Goal: Task Accomplishment & Management: Complete application form

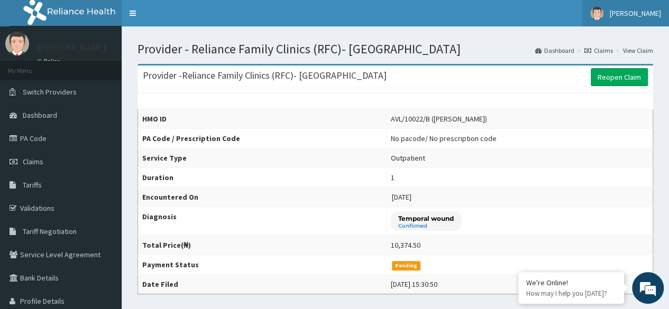
click at [644, 19] on link "[PERSON_NAME]" at bounding box center [625, 13] width 87 height 26
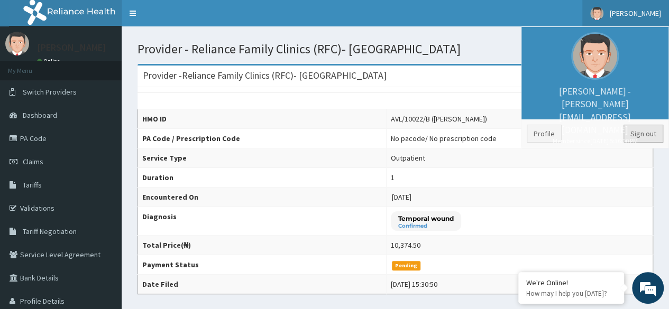
click at [640, 142] on link "Sign out" at bounding box center [644, 134] width 40 height 18
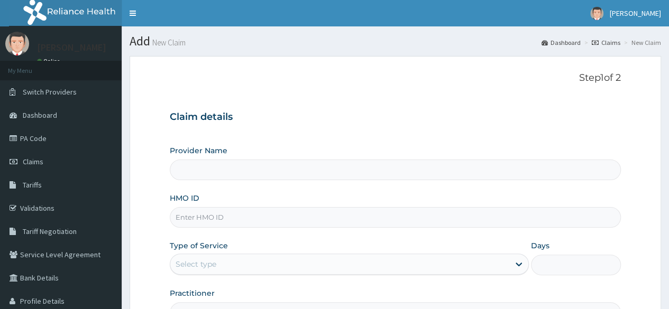
click at [367, 215] on input "HMO ID" at bounding box center [395, 217] width 451 height 21
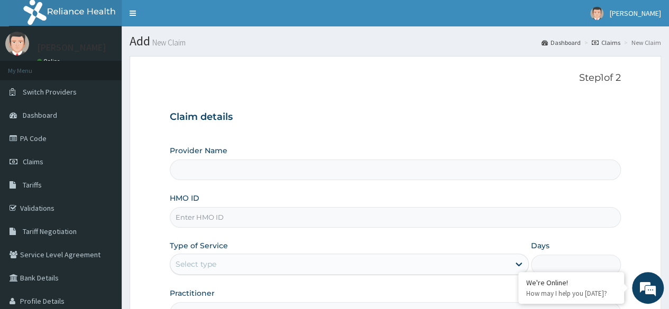
paste input "SLH/10082/A"
type input "SLH/10082/A"
type input "Reliance Family Clinics (RFC)- Ejigbo"
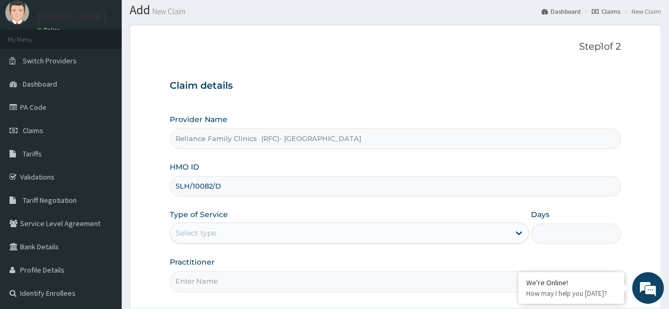
scroll to position [123, 0]
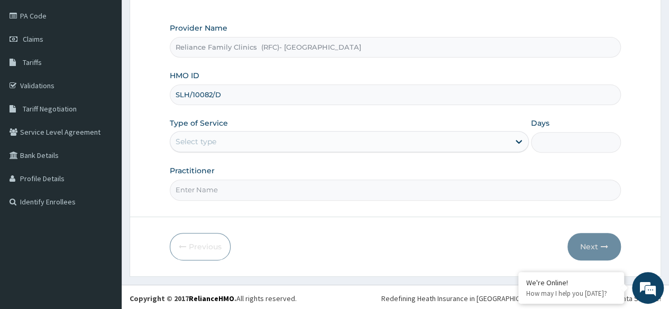
type input "SLH/10082/D"
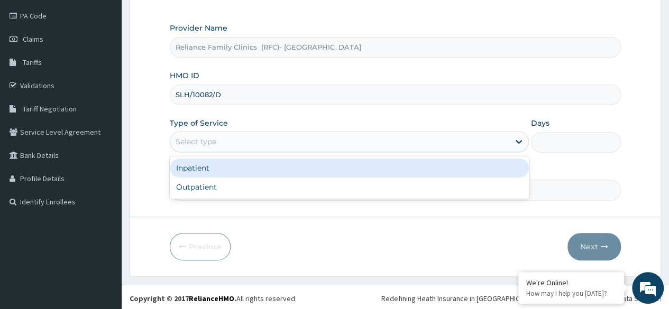
click at [346, 186] on div "Outpatient" at bounding box center [349, 187] width 359 height 19
type input "1"
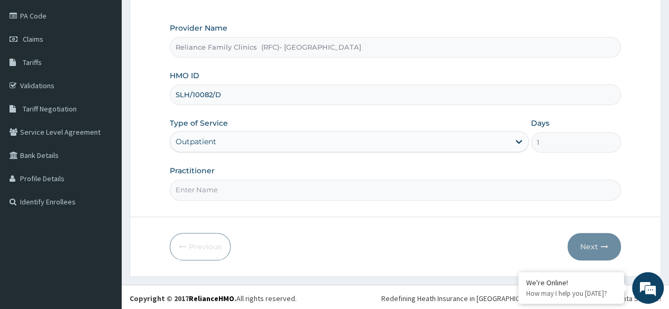
click at [356, 185] on input "Practitioner" at bounding box center [395, 190] width 451 height 21
click at [289, 190] on input "Practitioner" at bounding box center [395, 190] width 451 height 21
type input "Dr Ejiofor"
click at [599, 244] on button "Next" at bounding box center [593, 247] width 53 height 28
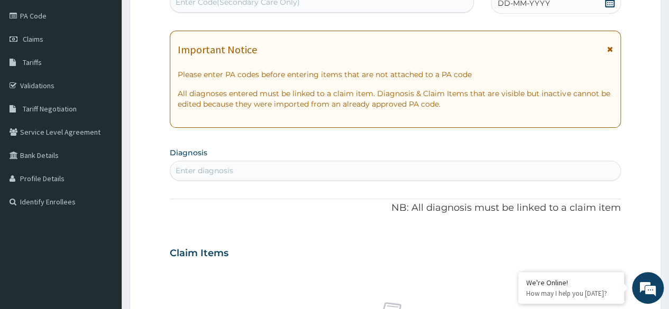
click at [625, 154] on form "Step 2 of 2 PA Code / Prescription Code Enter Code(Secondary Care Only) Encount…" at bounding box center [396, 267] width 532 height 668
click at [609, 7] on span at bounding box center [610, 3] width 11 height 13
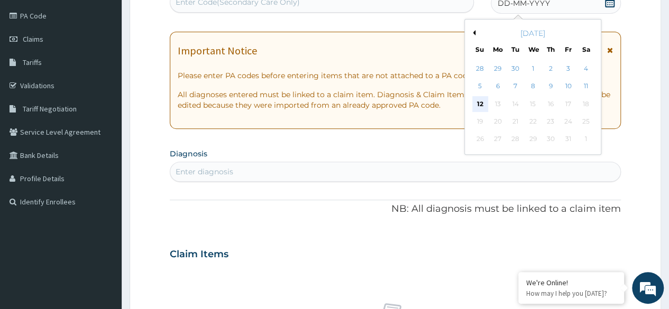
click at [481, 109] on div "12" at bounding box center [480, 104] width 16 height 16
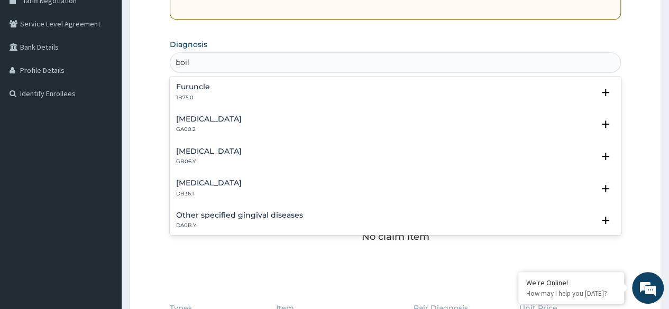
type input "boil"
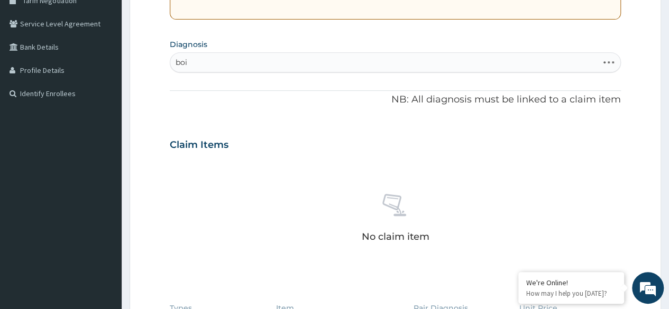
type input "boil"
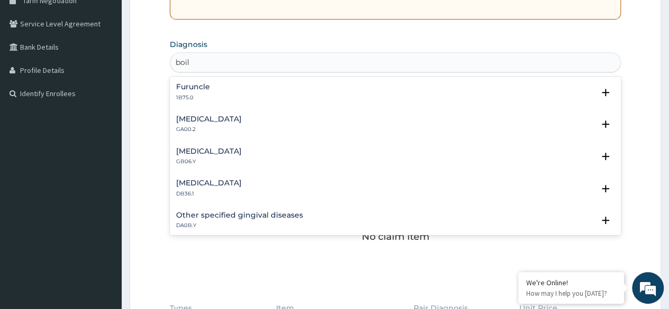
click at [287, 126] on div "Abscess of vulva GA00.2" at bounding box center [395, 124] width 438 height 19
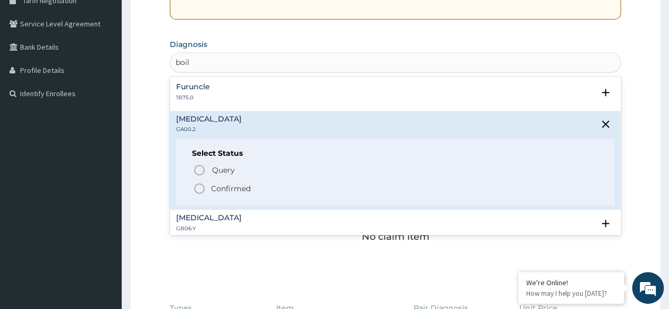
click at [243, 168] on p "Query Query covers suspected (?), Keep in view (kiv), Ruled out (r/o)" at bounding box center [330, 170] width 238 height 14
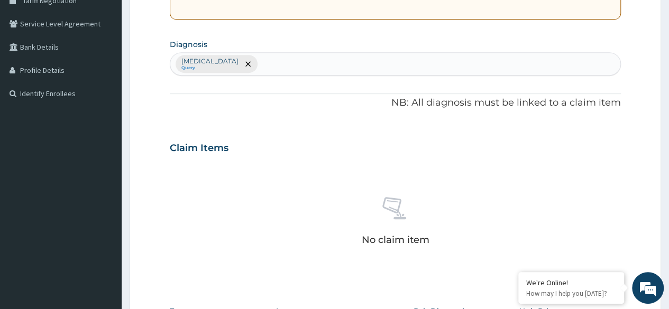
scroll to position [451, 0]
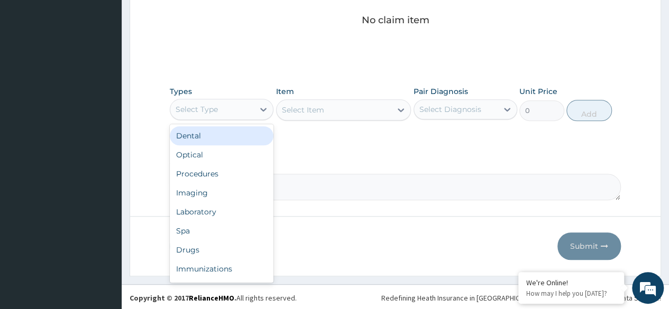
click at [235, 178] on div "Procedures" at bounding box center [222, 173] width 104 height 19
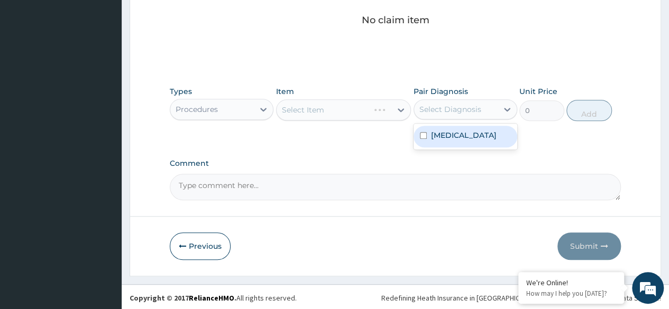
click at [461, 135] on label "Abscess of vulva" at bounding box center [464, 135] width 66 height 11
checkbox input "true"
click at [353, 101] on div "Select Item" at bounding box center [343, 109] width 135 height 21
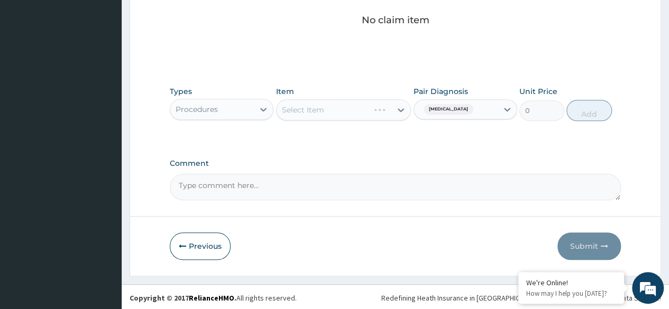
click at [346, 108] on div "Select Item" at bounding box center [343, 109] width 135 height 21
click at [353, 106] on div "Select Item" at bounding box center [343, 109] width 135 height 21
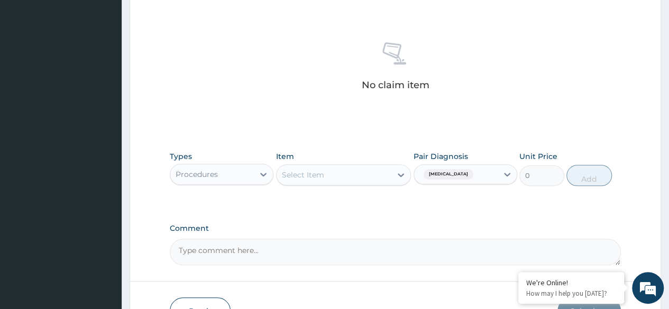
scroll to position [407, 0]
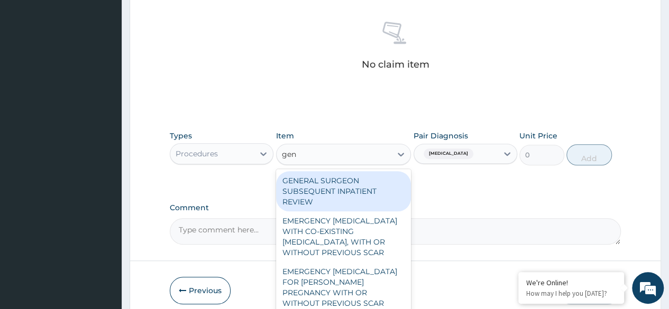
type input "gene"
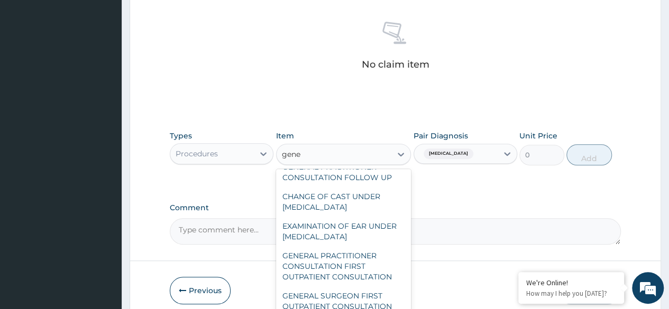
scroll to position [173, 0]
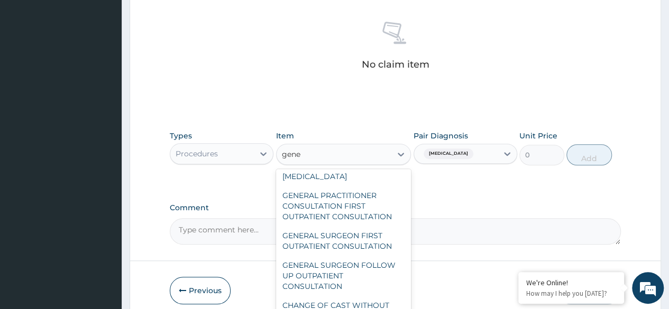
click at [362, 205] on div "GENERAL PRACTITIONER CONSULTATION FIRST OUTPATIENT CONSULTATION" at bounding box center [343, 206] width 135 height 40
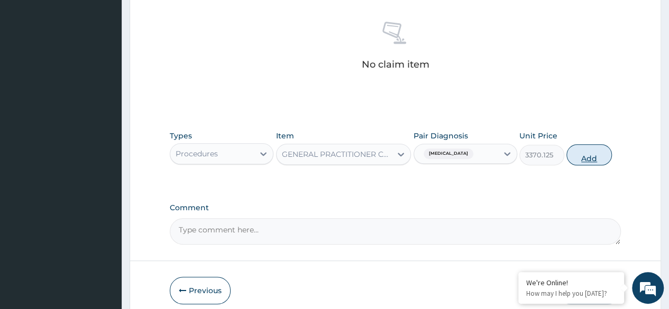
click at [589, 153] on button "Add" at bounding box center [588, 154] width 45 height 21
type input "0"
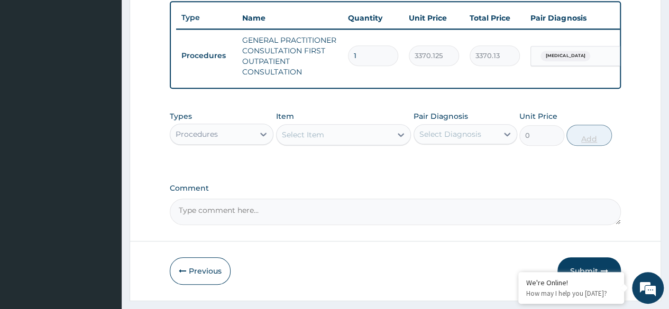
scroll to position [425, 0]
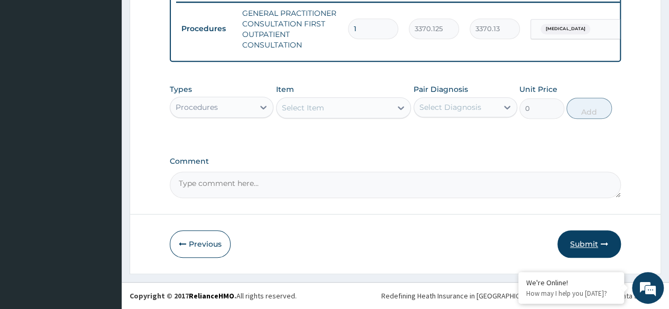
click at [579, 245] on button "Submit" at bounding box center [588, 245] width 63 height 28
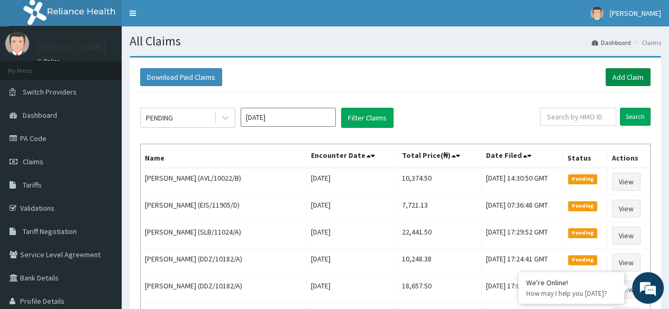
click at [626, 79] on link "Add Claim" at bounding box center [628, 77] width 45 height 18
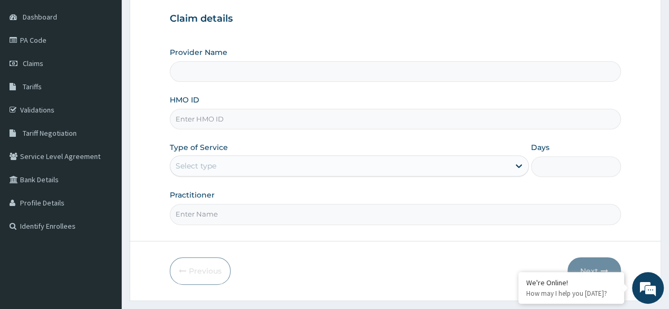
scroll to position [99, 0]
click at [558, 119] on input "HMO ID" at bounding box center [395, 118] width 451 height 21
paste input "CBA/10024/E"
type input "CBA/10024/E"
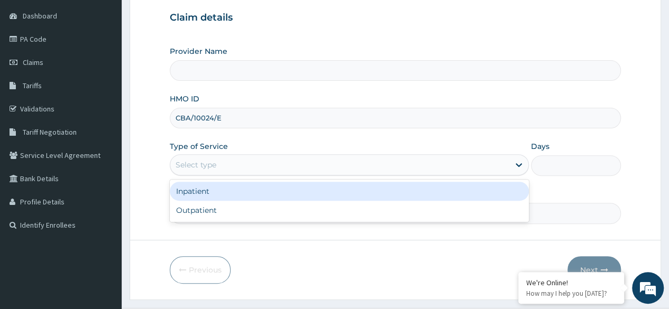
type input "Reliance Family Clinics (RFC)- Ejigbo"
click at [288, 213] on div "Outpatient" at bounding box center [349, 210] width 359 height 19
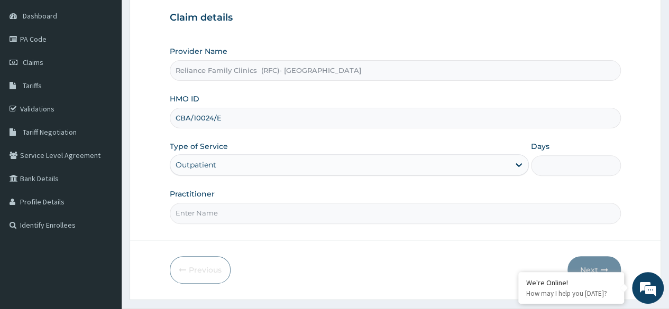
type input "1"
click at [282, 213] on input "Practitioner" at bounding box center [395, 213] width 451 height 21
click at [256, 208] on input "Practitioner" at bounding box center [395, 213] width 451 height 21
type input "Dr Ejiofor"
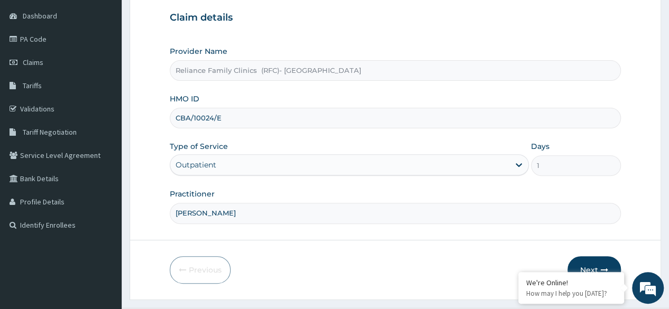
scroll to position [123, 0]
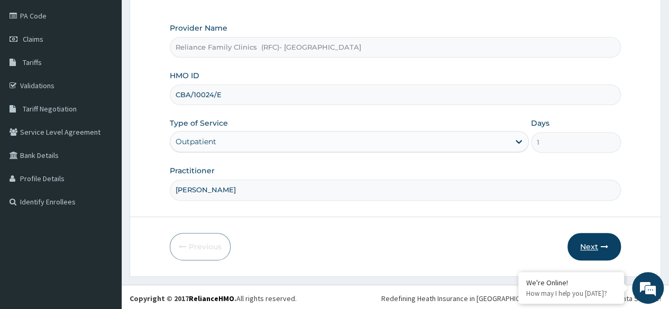
click at [596, 240] on button "Next" at bounding box center [593, 247] width 53 height 28
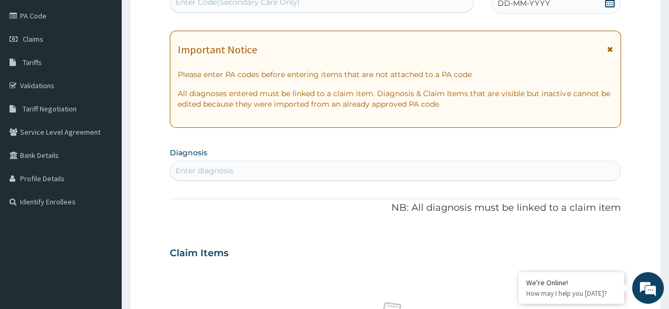
click at [608, 8] on span at bounding box center [610, 3] width 11 height 13
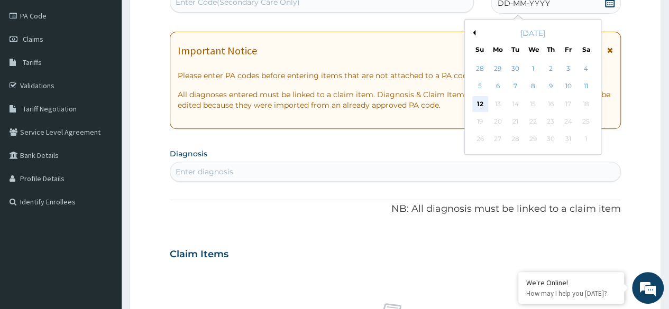
click at [481, 104] on div "12" at bounding box center [480, 104] width 16 height 16
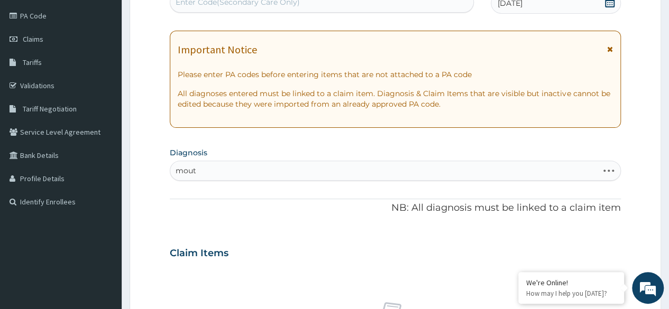
type input "mouth"
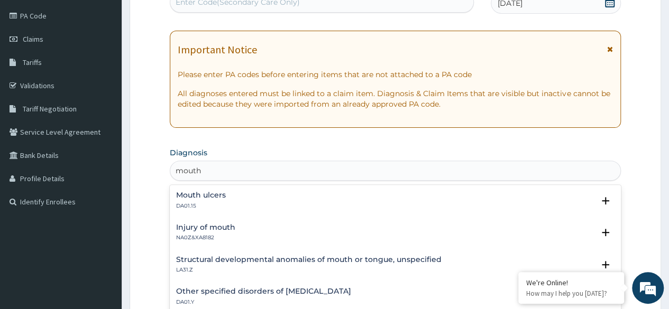
click at [243, 196] on div "Mouth ulcers DA01.15" at bounding box center [395, 200] width 438 height 19
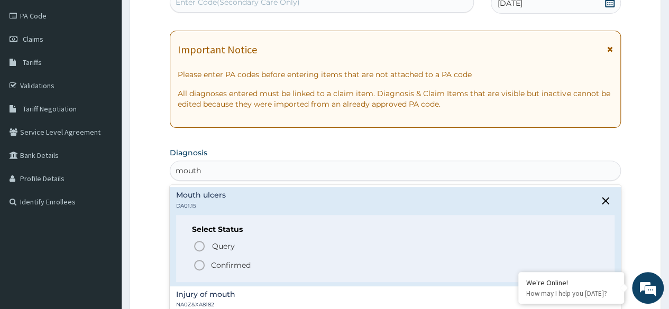
click at [244, 264] on p "Confirmed" at bounding box center [231, 265] width 40 height 11
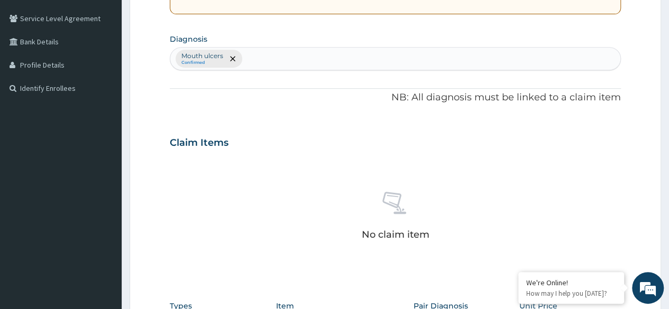
scroll to position [451, 0]
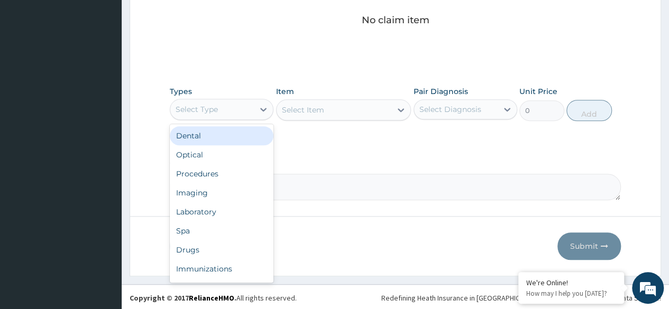
click at [227, 172] on div "Procedures" at bounding box center [222, 173] width 104 height 19
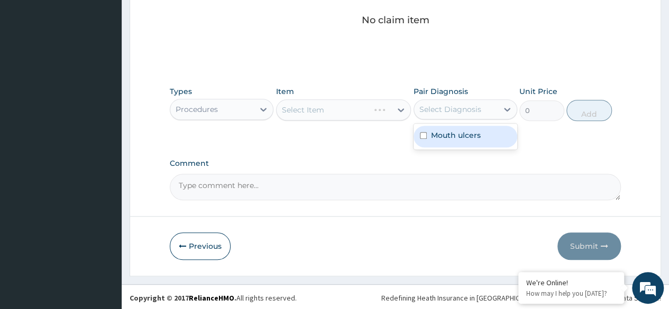
click at [473, 144] on div "Mouth ulcers" at bounding box center [466, 137] width 104 height 22
checkbox input "true"
click at [373, 104] on div "Select Item" at bounding box center [343, 109] width 135 height 21
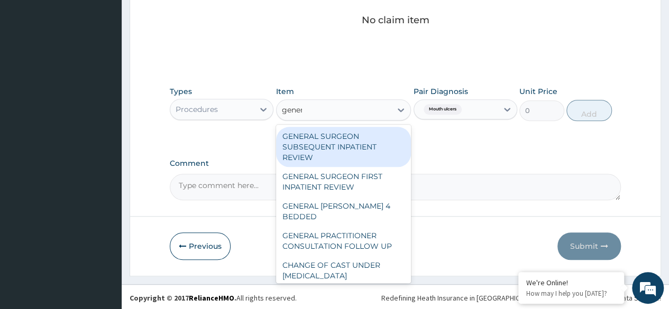
type input "genera"
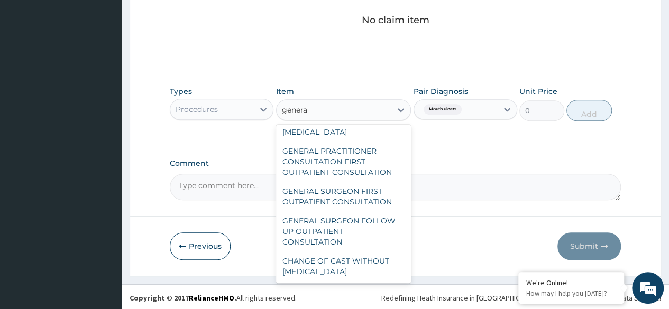
click at [363, 163] on div "GENERAL PRACTITIONER CONSULTATION FIRST OUTPATIENT CONSULTATION" at bounding box center [343, 162] width 135 height 40
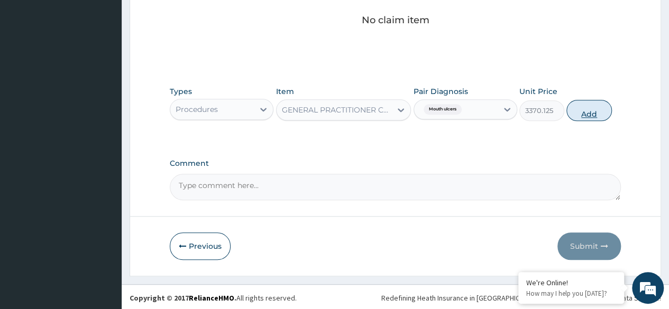
click at [599, 115] on button "Add" at bounding box center [588, 110] width 45 height 21
type input "0"
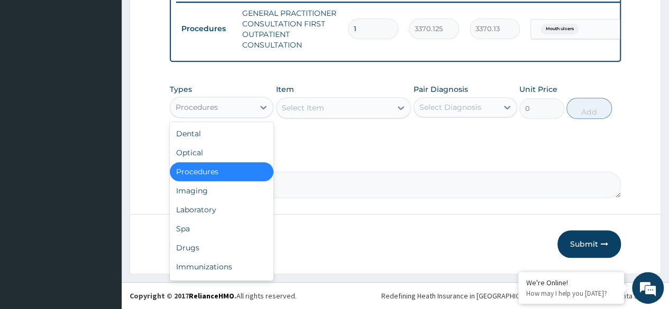
click at [215, 248] on div "Drugs" at bounding box center [222, 248] width 104 height 19
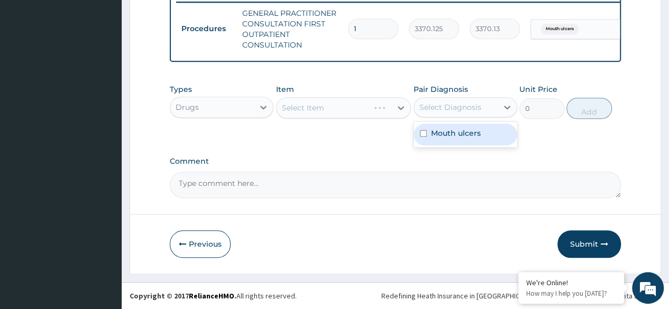
click at [481, 141] on div "Mouth ulcers" at bounding box center [466, 135] width 104 height 22
checkbox input "true"
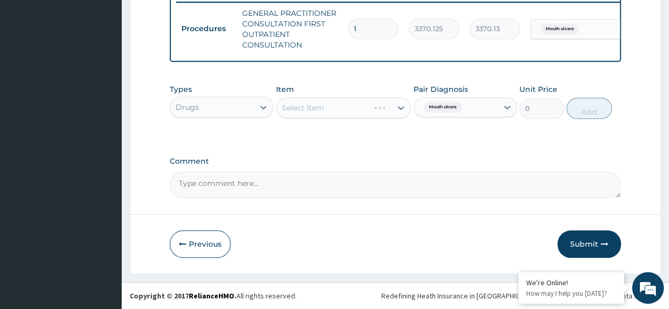
click at [342, 105] on div "Select Item" at bounding box center [343, 107] width 135 height 21
click at [347, 95] on div "Item Select Item" at bounding box center [343, 101] width 135 height 35
click at [352, 112] on div "Select Item" at bounding box center [343, 107] width 135 height 21
click at [358, 116] on div "Select Item" at bounding box center [343, 107] width 135 height 21
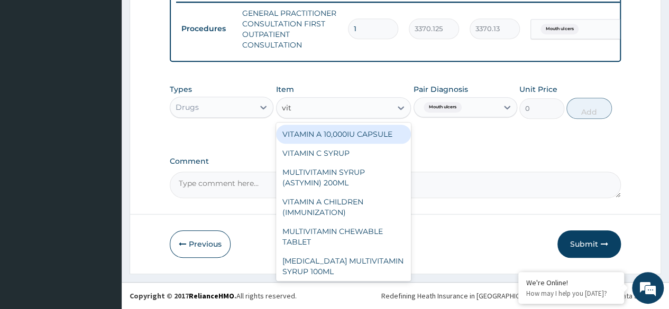
type input "vita"
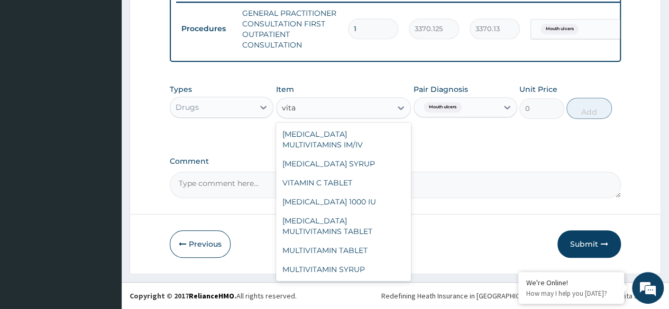
click at [358, 184] on div "VITAMIN C TABLET" at bounding box center [343, 182] width 135 height 19
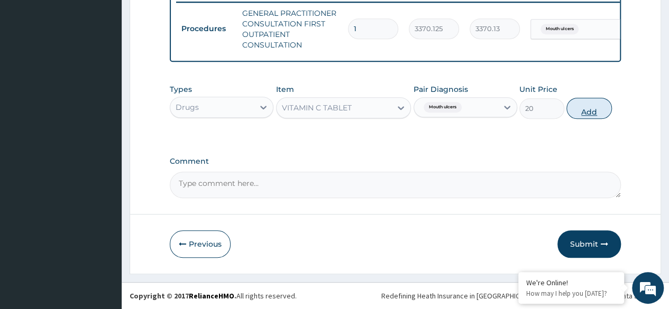
click at [586, 116] on button "Add" at bounding box center [588, 108] width 45 height 21
type input "0"
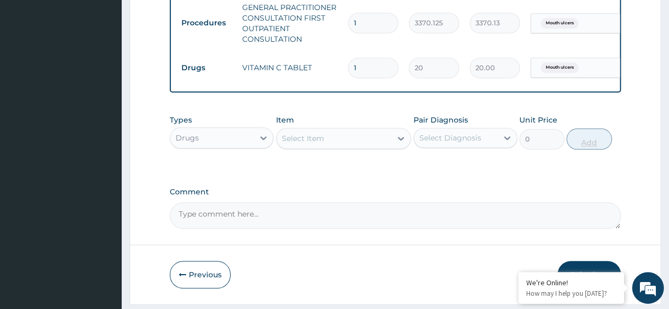
type input "0.00"
type input "3"
type input "60.00"
type input "30"
type input "600.00"
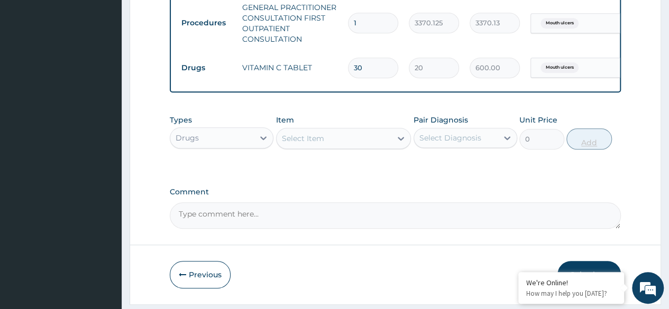
type input "30"
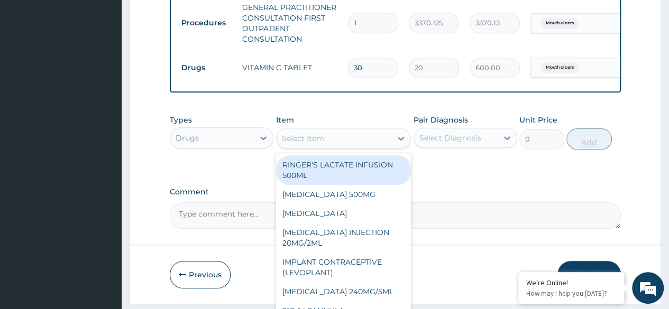
type input "b"
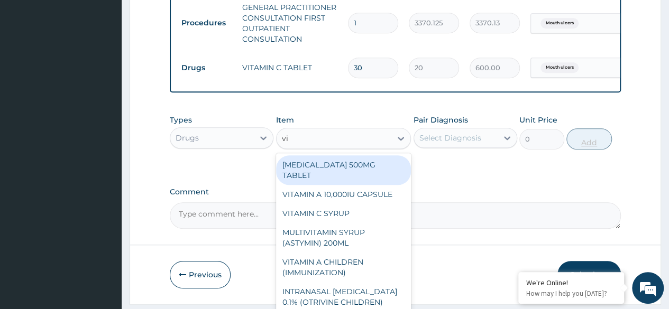
type input "vit"
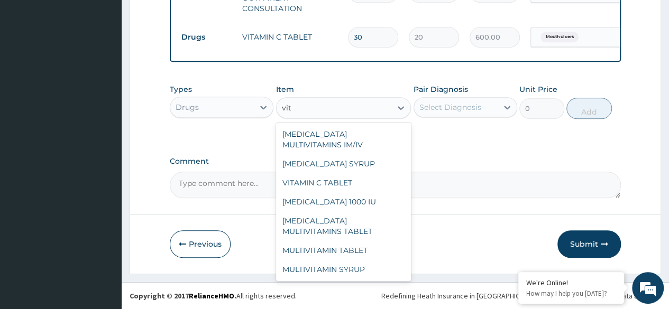
click at [367, 228] on div "B-COMPLEX MULTIVITAMINS TABLET" at bounding box center [343, 227] width 135 height 30
type input "31.04999923706055"
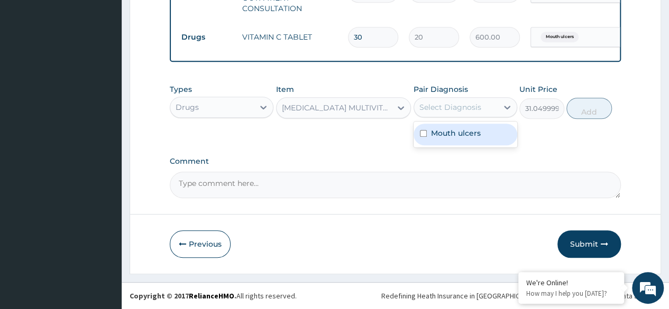
click at [479, 143] on div "Mouth ulcers" at bounding box center [466, 135] width 104 height 22
checkbox input "true"
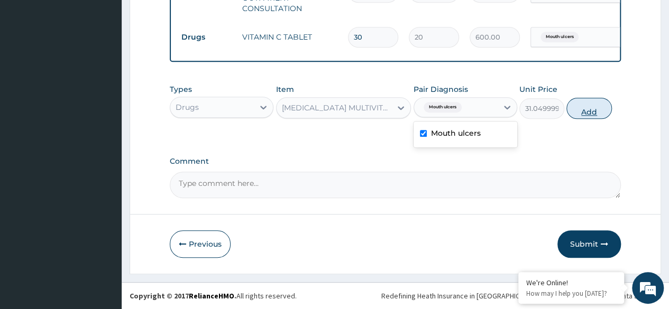
click at [594, 111] on button "Add" at bounding box center [588, 108] width 45 height 21
type input "0"
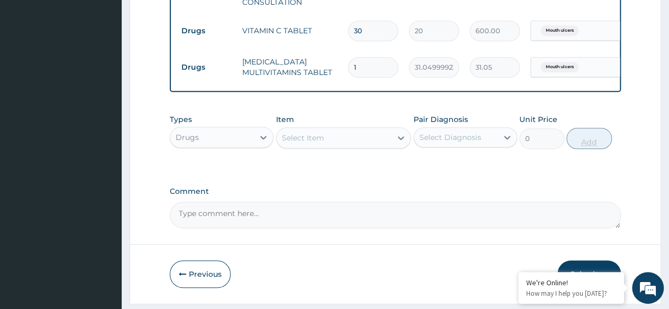
type input "0.00"
type input "3"
type input "93.15"
type input "30"
type input "931.50"
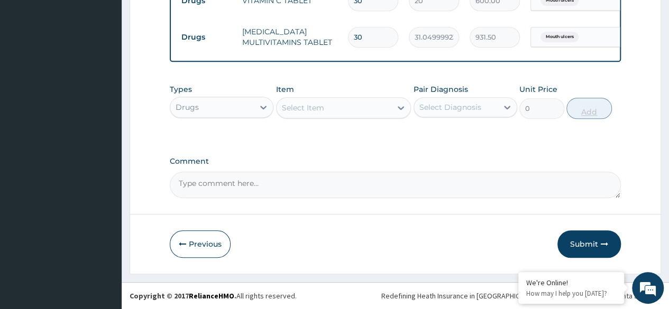
scroll to position [499, 0]
click at [589, 246] on button "Submit" at bounding box center [588, 245] width 63 height 28
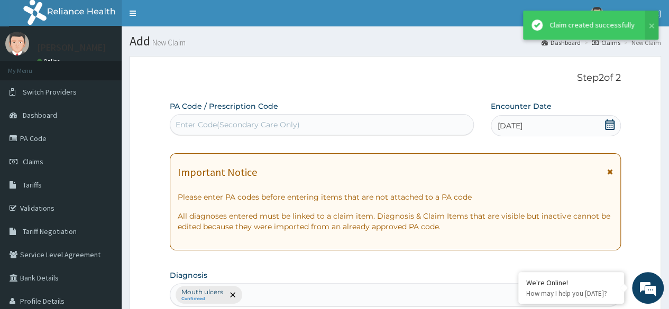
scroll to position [13, 0]
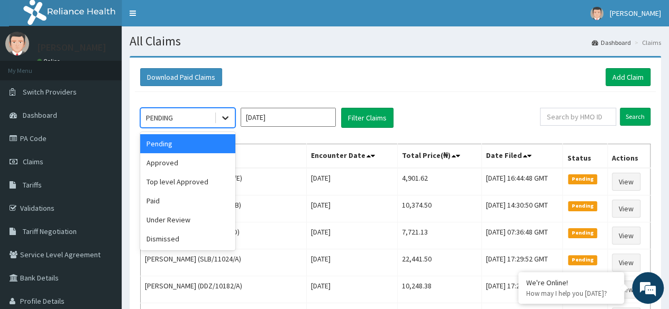
click at [228, 118] on icon at bounding box center [225, 118] width 11 height 11
click at [206, 158] on div "Approved" at bounding box center [187, 162] width 95 height 19
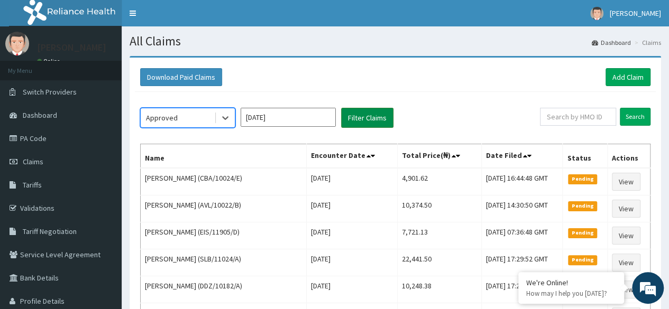
click at [361, 119] on button "Filter Claims" at bounding box center [367, 118] width 52 height 20
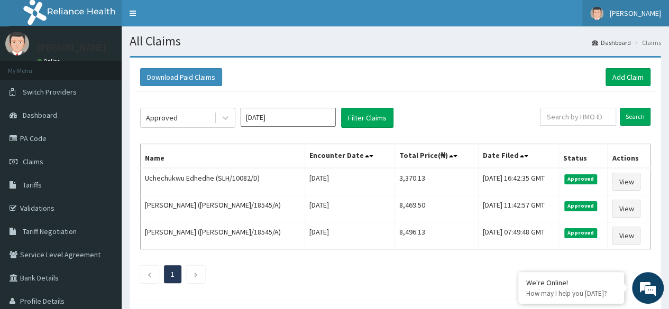
click at [644, 14] on span "[PERSON_NAME]" at bounding box center [635, 13] width 51 height 10
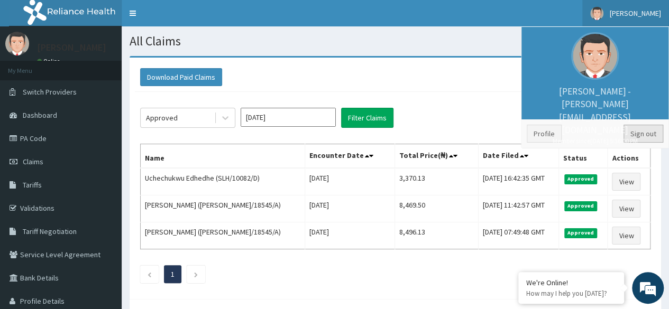
click at [646, 138] on link "Sign out" at bounding box center [644, 134] width 40 height 18
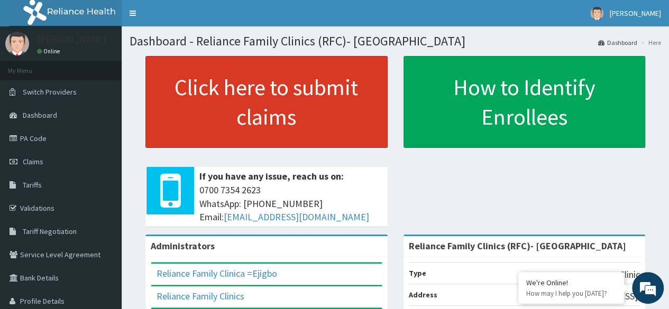
click at [301, 90] on link "Click here to submit claims" at bounding box center [266, 102] width 242 height 92
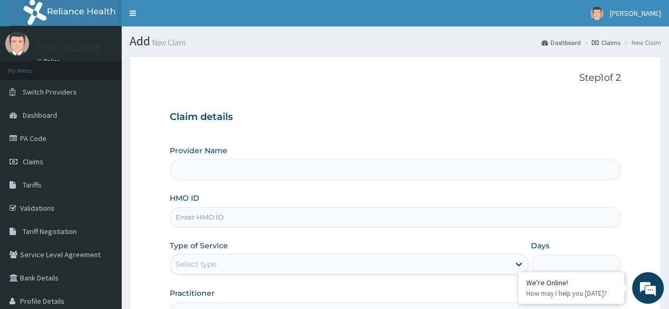
click at [438, 215] on input "HMO ID" at bounding box center [395, 217] width 451 height 21
paste input "SLH/10082/A"
type input "SLH/10082/A"
type input "Reliance Family Clinics (RFC)- [GEOGRAPHIC_DATA]"
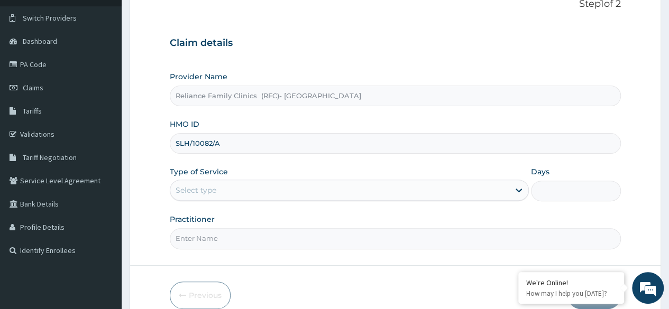
scroll to position [123, 0]
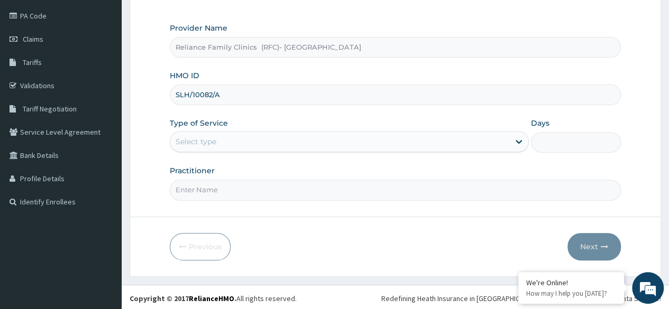
type input "SLH/10082/A"
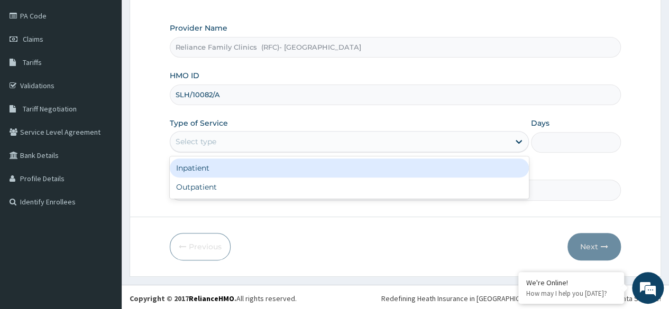
click at [376, 186] on div "Outpatient" at bounding box center [349, 187] width 359 height 19
type input "1"
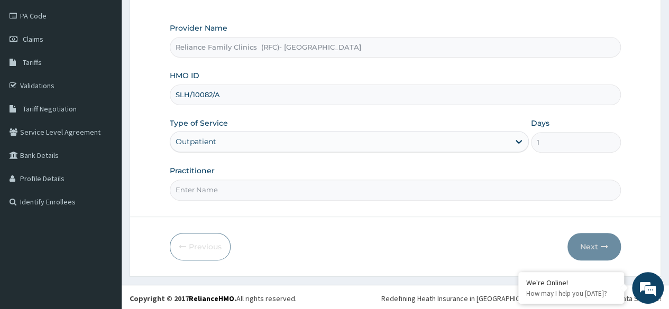
click at [373, 188] on input "Practitioner" at bounding box center [395, 190] width 451 height 21
type input "[PERSON_NAME]"
click at [593, 240] on button "Next" at bounding box center [593, 247] width 53 height 28
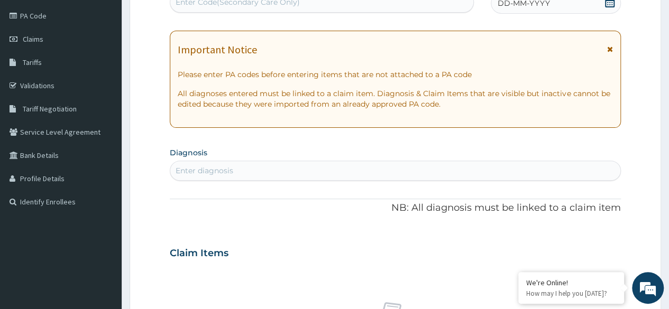
scroll to position [120, 0]
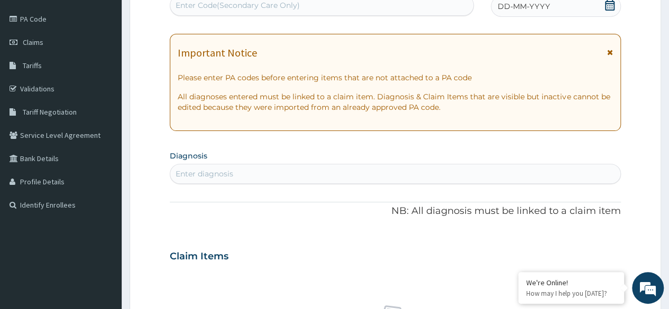
paste input "PA/472882"
type input "PA/472882"
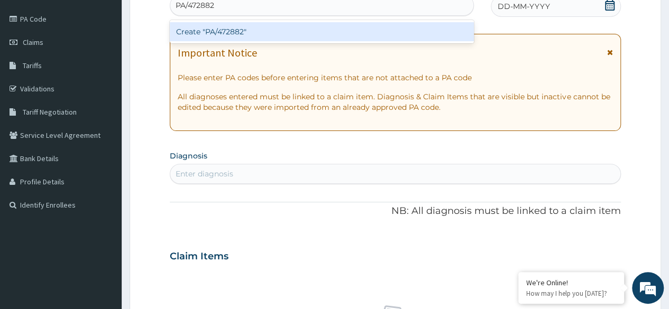
click at [223, 37] on div "Create "PA/472882"" at bounding box center [322, 31] width 304 height 19
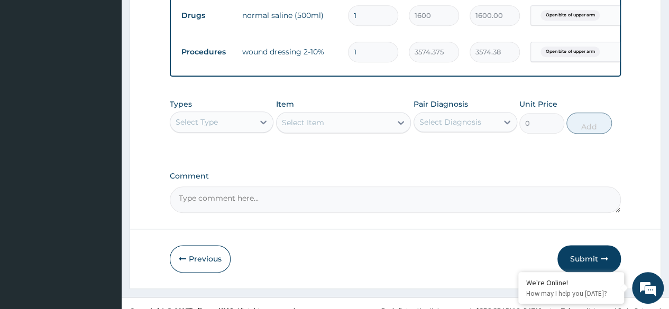
scroll to position [535, 0]
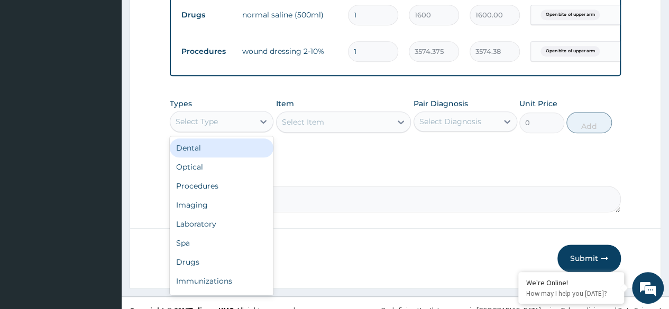
click at [244, 130] on div "Select Type" at bounding box center [212, 121] width 84 height 17
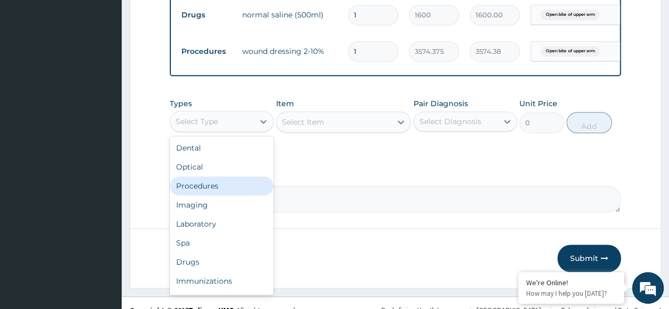
click at [241, 191] on div "Procedures" at bounding box center [222, 186] width 104 height 19
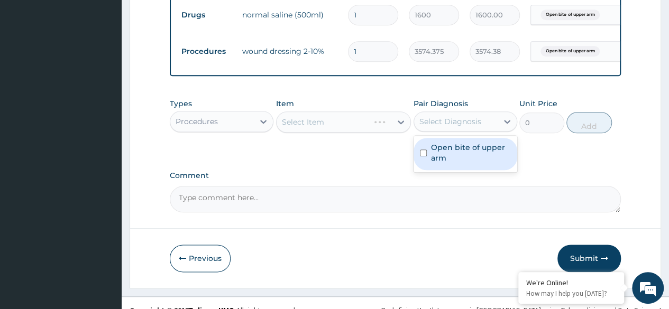
click at [470, 163] on label "Open bite of upper arm" at bounding box center [471, 152] width 80 height 21
checkbox input "true"
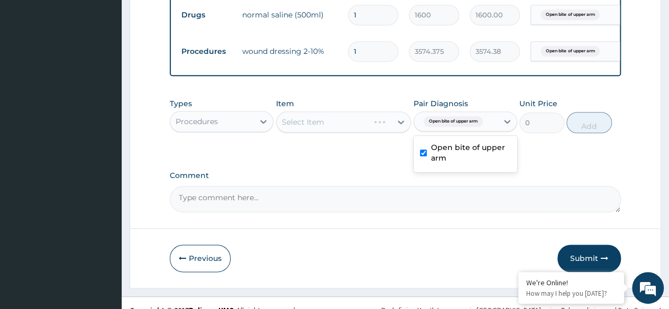
click at [368, 133] on div "Select Item" at bounding box center [343, 122] width 135 height 21
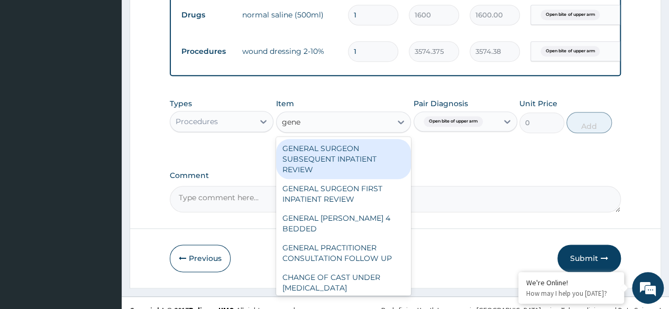
type input "gener"
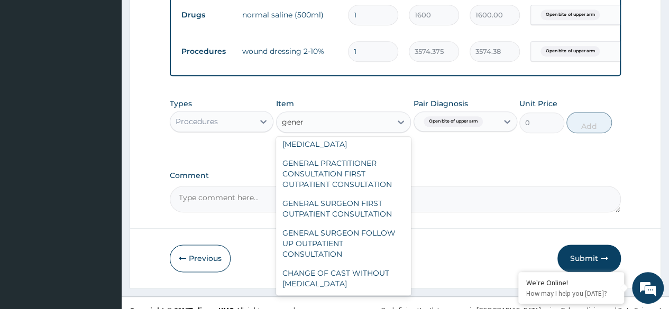
click at [367, 181] on div "GENERAL PRACTITIONER CONSULTATION FIRST OUTPATIENT CONSULTATION" at bounding box center [343, 174] width 135 height 40
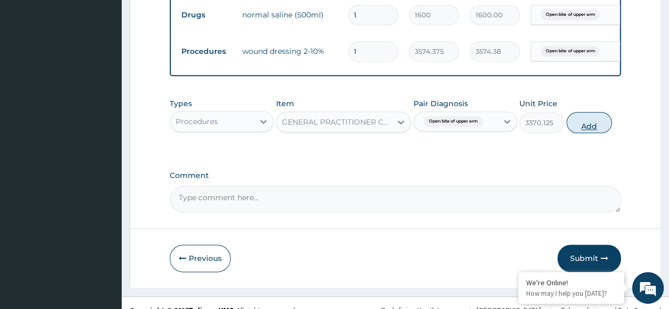
click at [589, 131] on button "Add" at bounding box center [588, 122] width 45 height 21
type input "0"
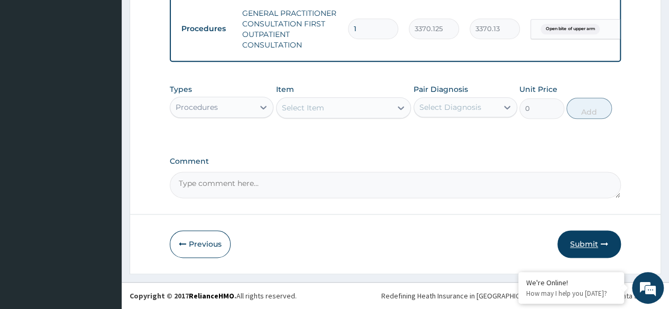
click at [582, 248] on button "Submit" at bounding box center [588, 245] width 63 height 28
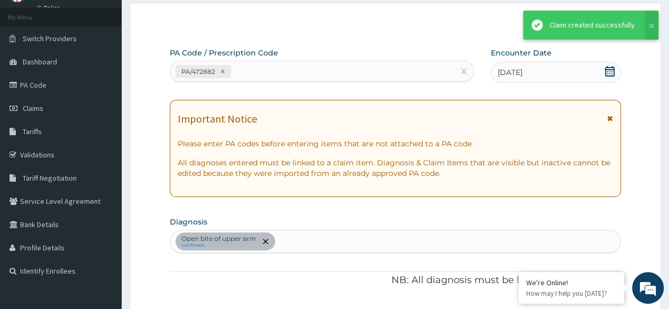
scroll to position [609, 0]
